Goal: Information Seeking & Learning: Learn about a topic

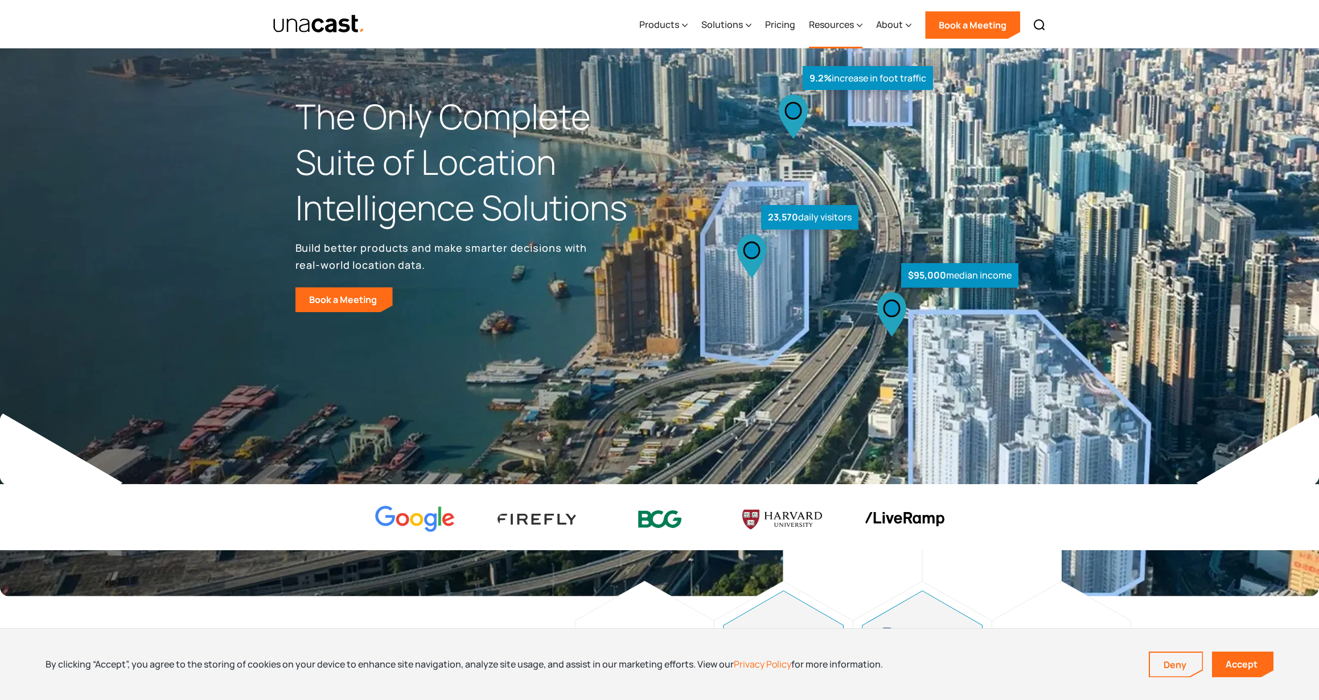
click at [838, 23] on div "Resources" at bounding box center [831, 25] width 45 height 14
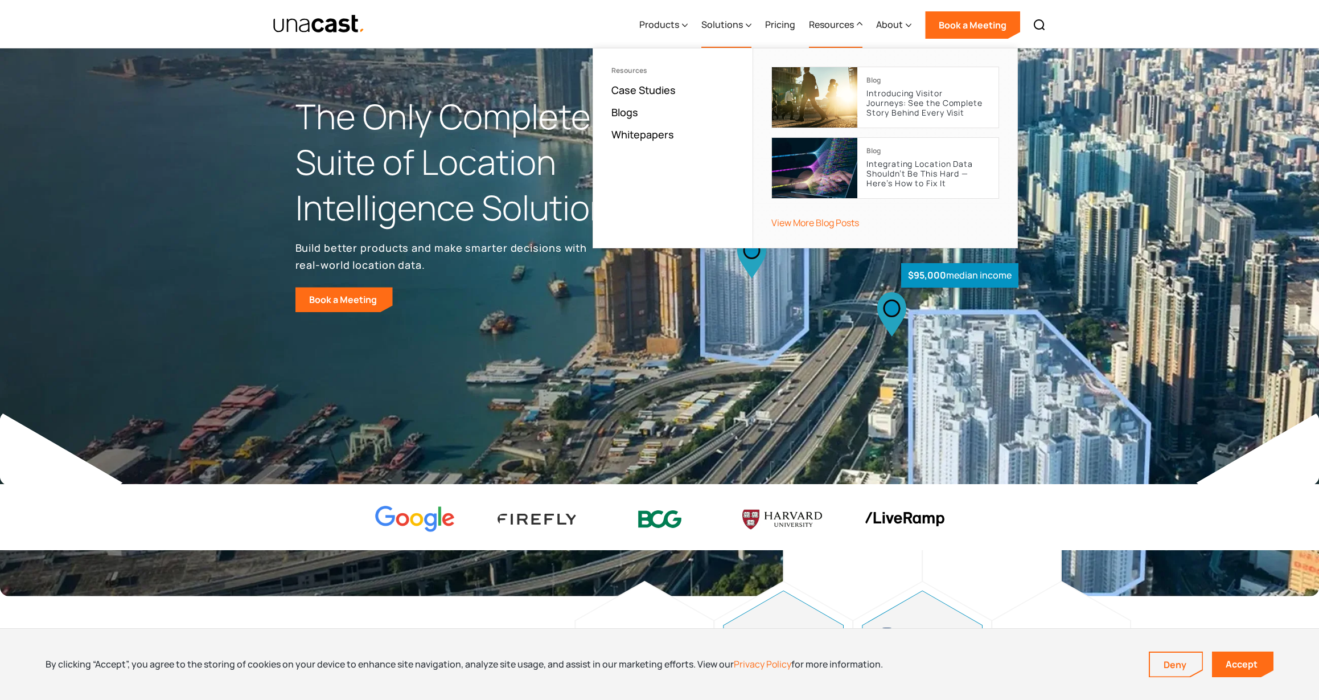
click at [720, 24] on div "Solutions" at bounding box center [723, 25] width 42 height 14
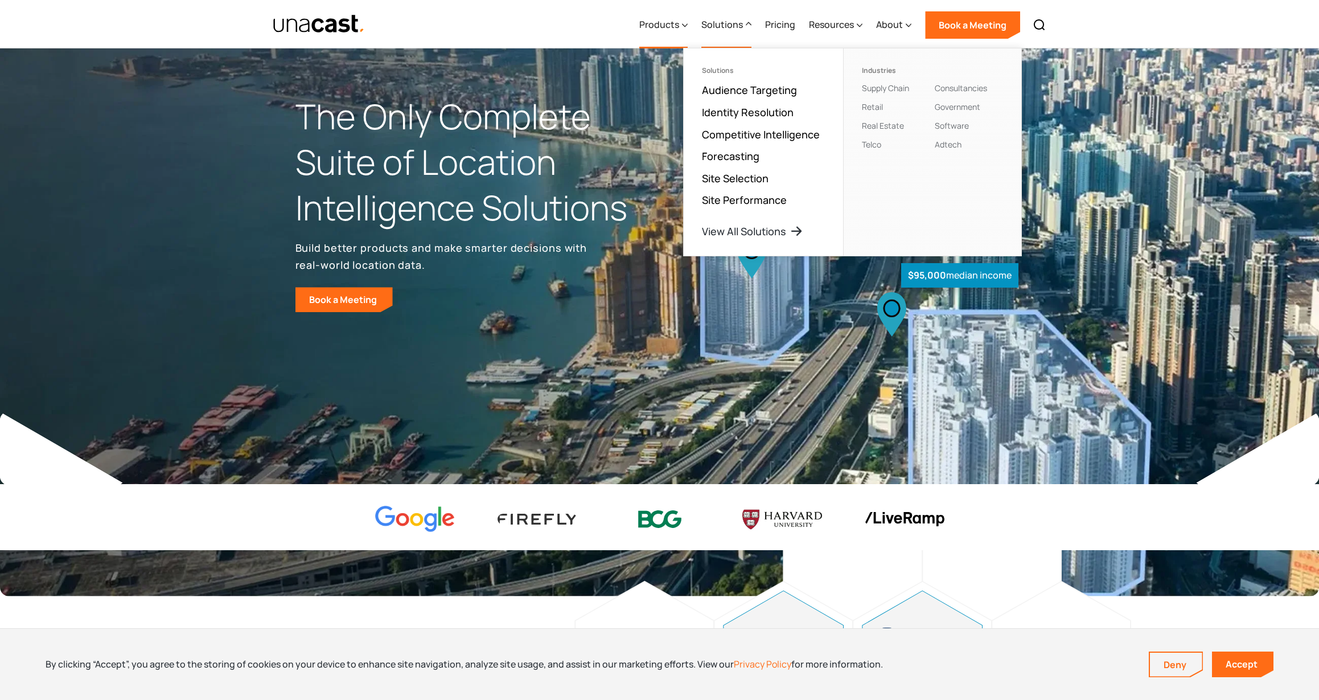
click at [647, 23] on div "Products" at bounding box center [659, 25] width 40 height 14
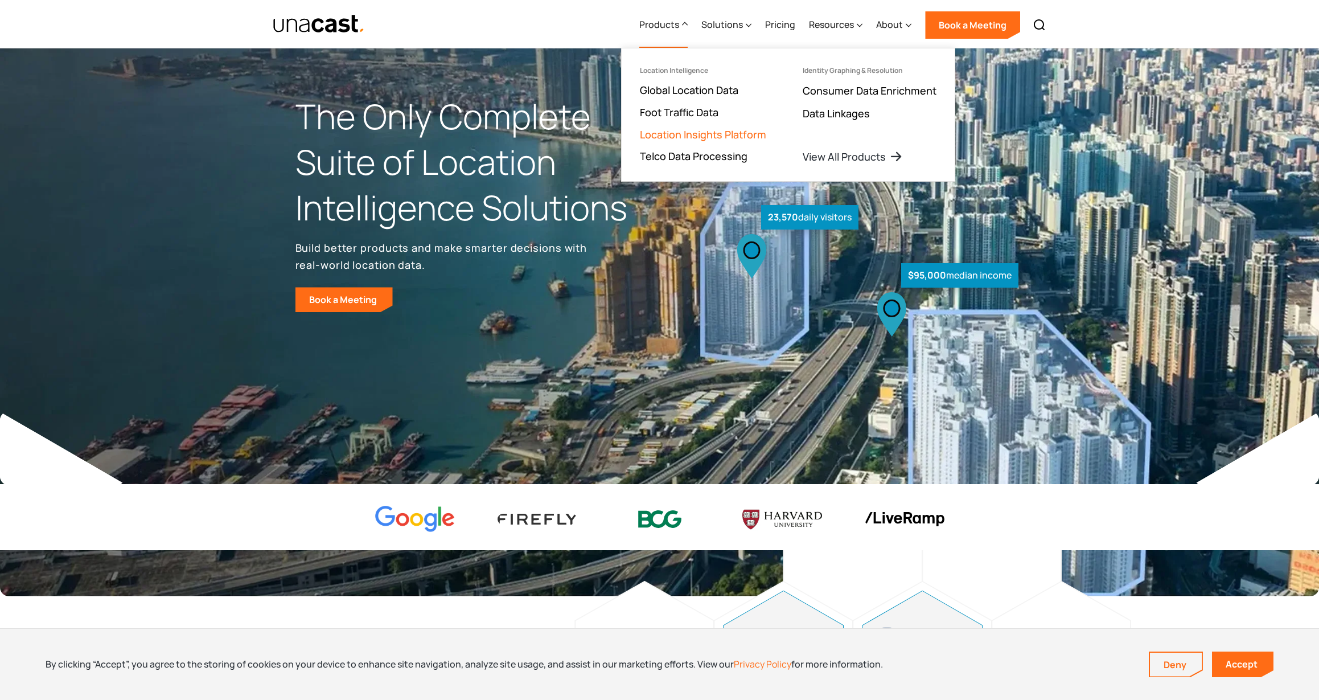
click at [693, 137] on link "Location Insights Platform" at bounding box center [703, 135] width 126 height 14
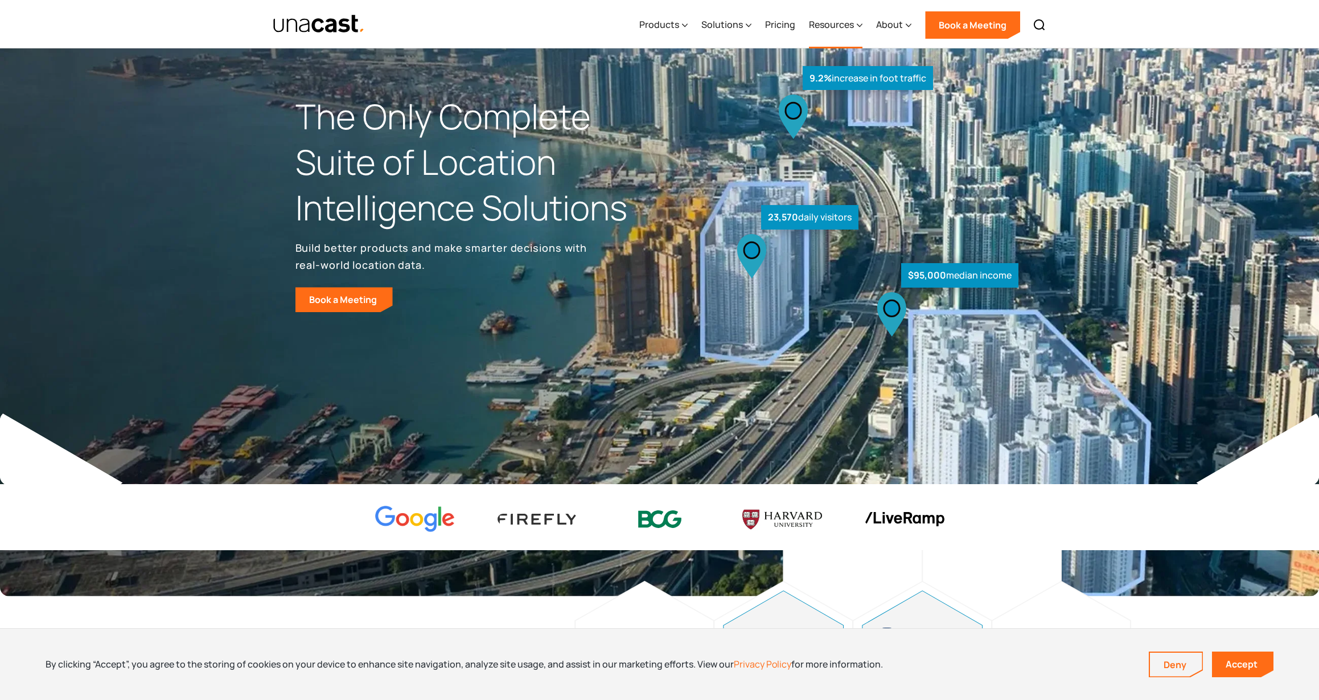
click at [826, 26] on div "Resources" at bounding box center [831, 25] width 45 height 14
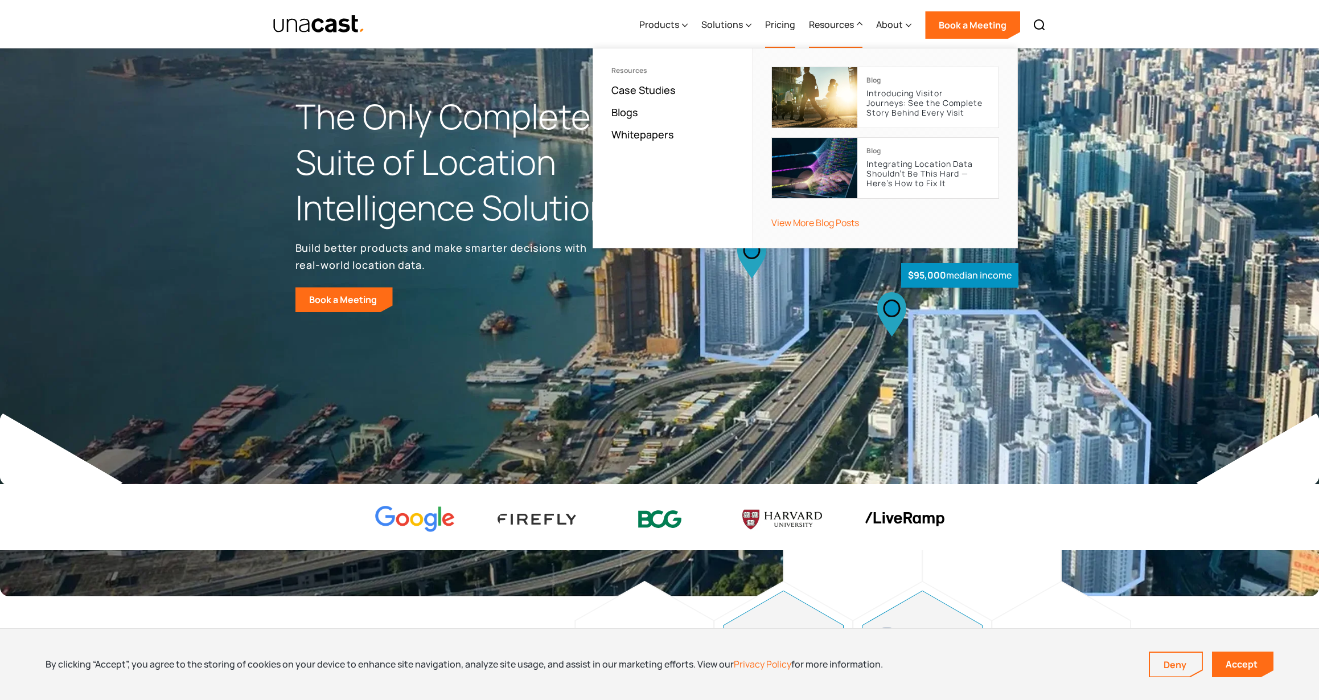
click at [784, 26] on link "Pricing" at bounding box center [780, 25] width 30 height 47
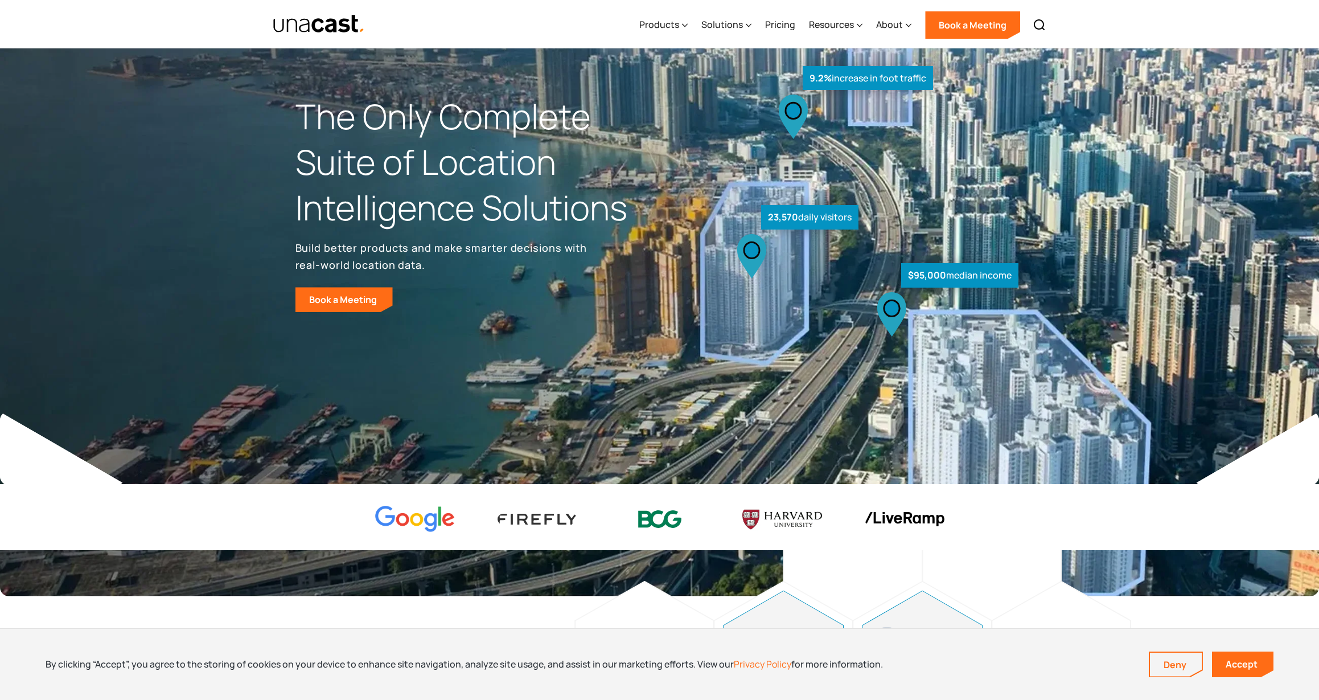
scroll to position [1, 0]
click at [676, 27] on div "Products" at bounding box center [659, 25] width 40 height 14
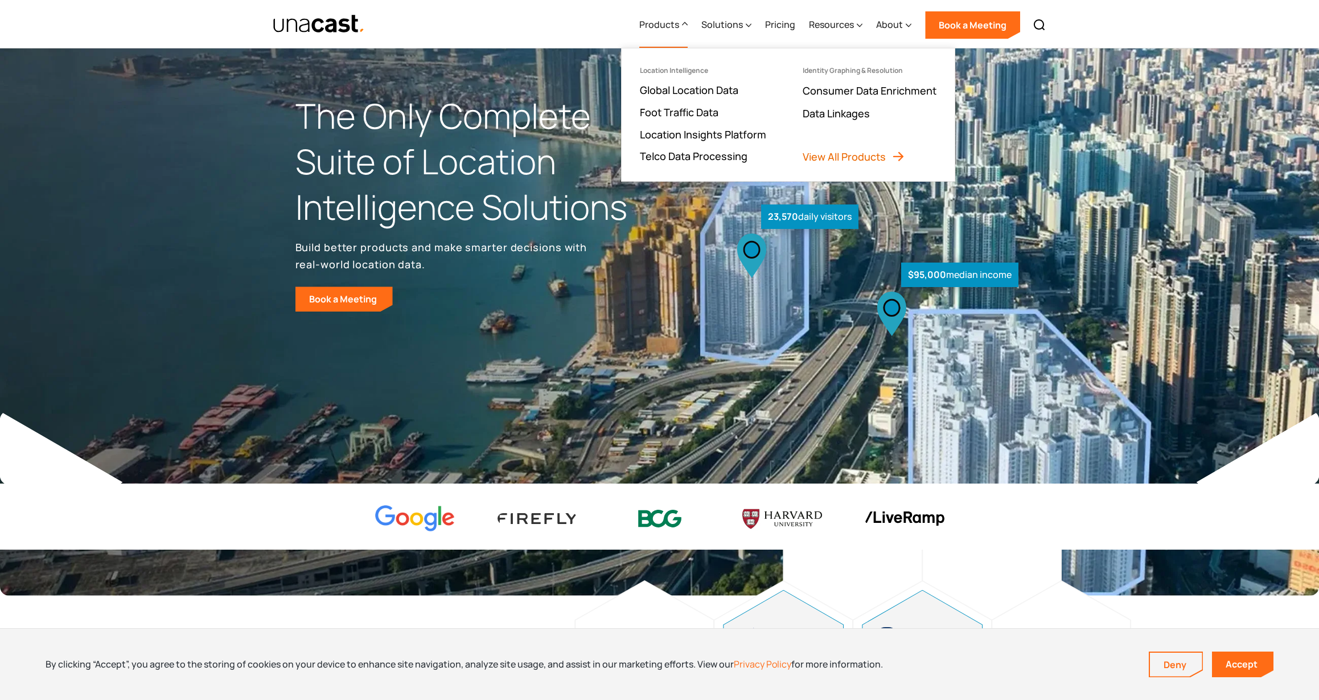
click at [844, 157] on link "View All Products" at bounding box center [854, 157] width 102 height 14
